Goal: Check status: Check status

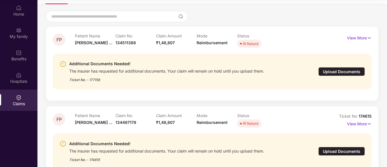
scroll to position [42, 0]
click at [63, 65] on img at bounding box center [63, 64] width 7 height 7
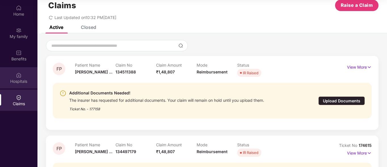
scroll to position [13, 0]
click at [13, 82] on div "Hospitals" at bounding box center [18, 82] width 37 height 6
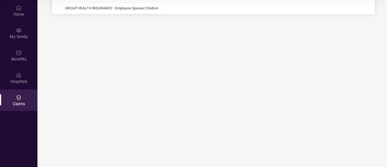
scroll to position [0, 0]
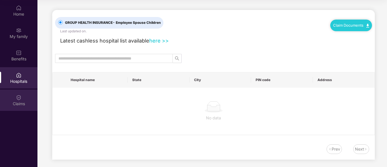
click at [18, 101] on div "Claims" at bounding box center [18, 104] width 37 height 6
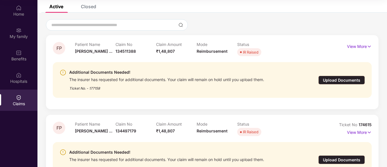
scroll to position [35, 0]
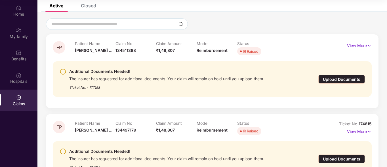
click at [62, 72] on img at bounding box center [63, 71] width 7 height 7
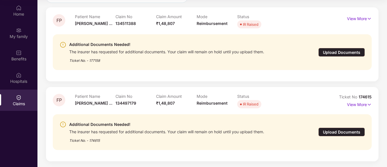
click at [249, 105] on div "IR Raised" at bounding box center [251, 104] width 16 height 6
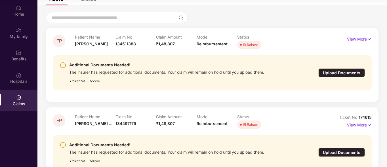
scroll to position [37, 0]
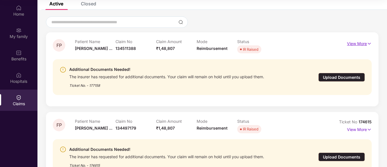
click at [363, 42] on p "View More" at bounding box center [359, 43] width 25 height 8
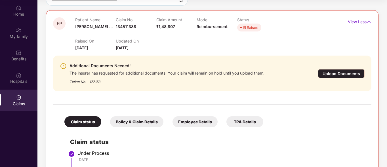
scroll to position [61, 0]
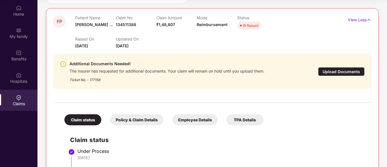
click at [143, 119] on div "Policy & Claim Details" at bounding box center [136, 119] width 53 height 11
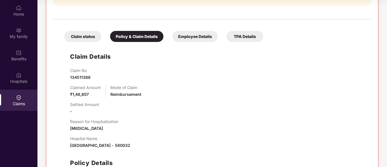
scroll to position [144, 0]
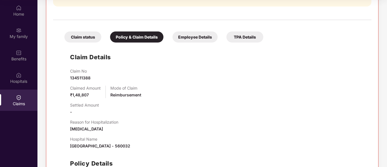
click at [87, 34] on div "Claim status" at bounding box center [82, 37] width 37 height 11
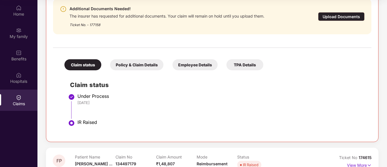
scroll to position [177, 0]
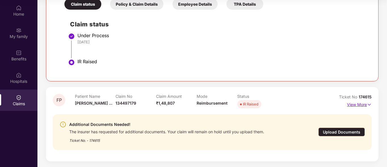
click at [358, 106] on p "View More" at bounding box center [359, 104] width 25 height 8
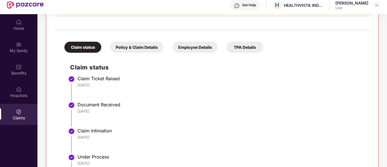
scroll to position [343, 0]
click at [141, 49] on div "Policy & Claim Details" at bounding box center [136, 47] width 53 height 11
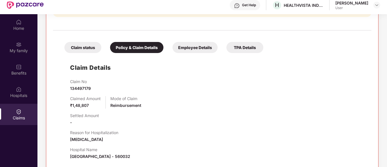
click at [192, 50] on div "Employee Details" at bounding box center [195, 47] width 45 height 11
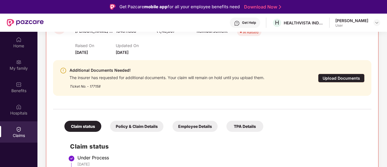
scroll to position [0, 0]
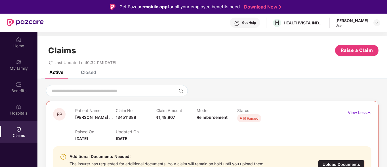
click at [90, 74] on div "Closed" at bounding box center [88, 73] width 15 height 6
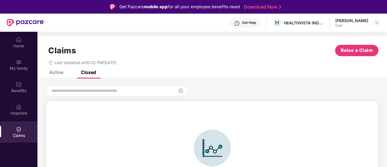
click at [56, 75] on div "Active" at bounding box center [56, 73] width 14 height 6
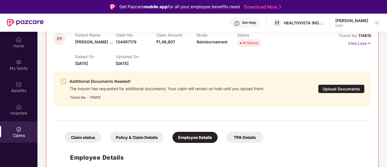
scroll to position [32, 0]
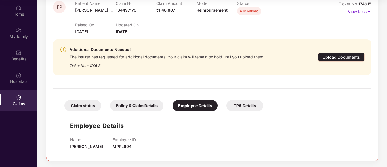
click at [238, 109] on div "TPA Details" at bounding box center [245, 105] width 37 height 11
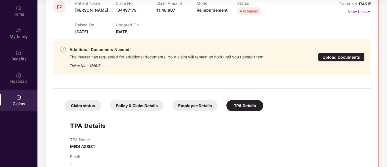
click at [133, 110] on div "Policy & Claim Details" at bounding box center [136, 105] width 53 height 11
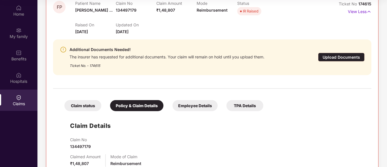
click at [91, 109] on div "Claim status" at bounding box center [82, 105] width 37 height 11
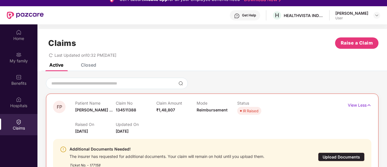
scroll to position [0, 0]
